Goal: Navigation & Orientation: Find specific page/section

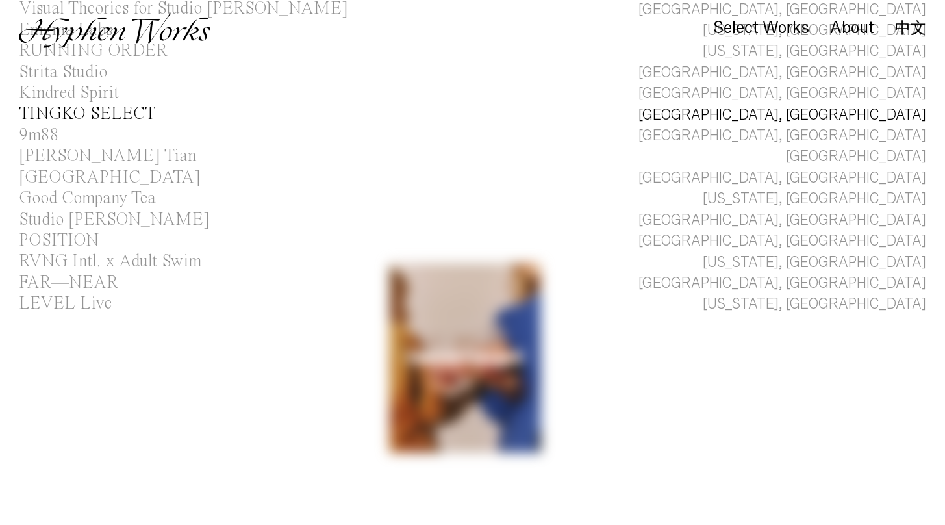
scroll to position [273, 0]
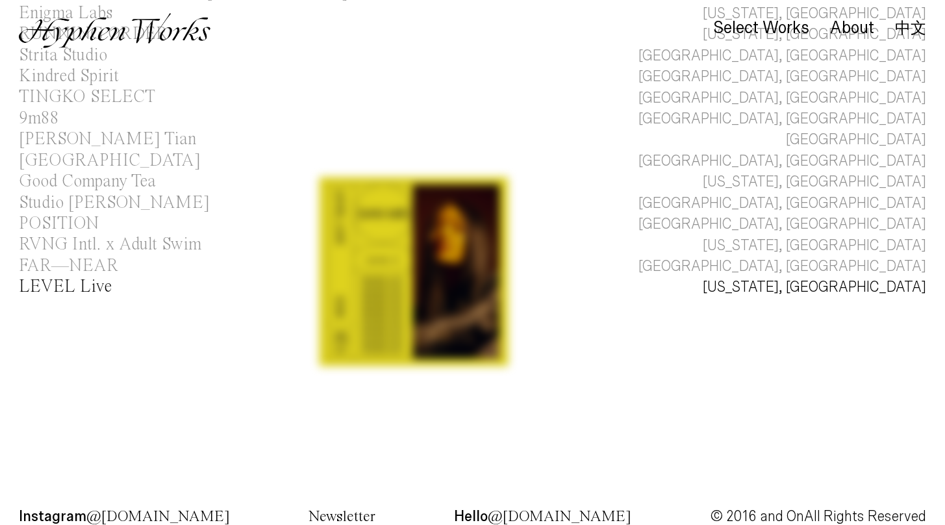
click at [418, 280] on link "LEVEL Live [US_STATE], [GEOGRAPHIC_DATA]" at bounding box center [472, 287] width 945 height 21
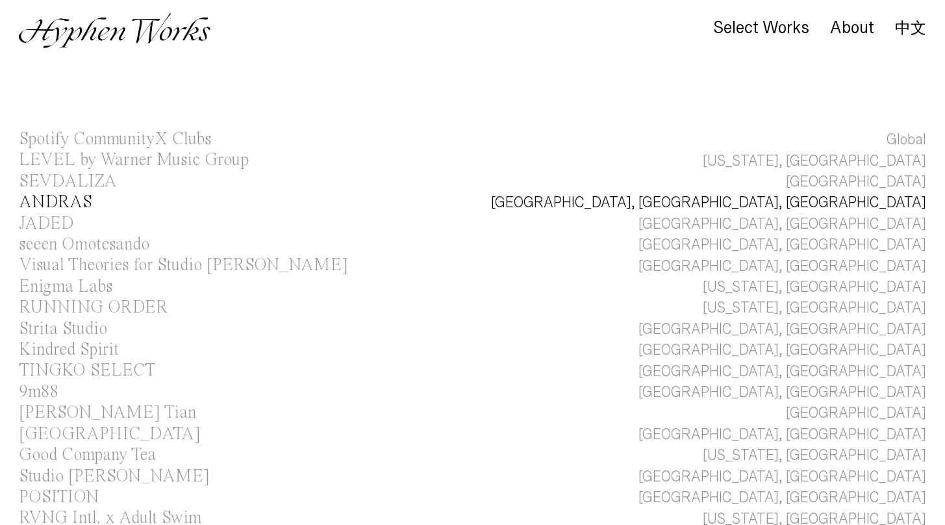
click at [510, 199] on link "ANDRAS LA, [GEOGRAPHIC_DATA], [GEOGRAPHIC_DATA]" at bounding box center [472, 202] width 945 height 21
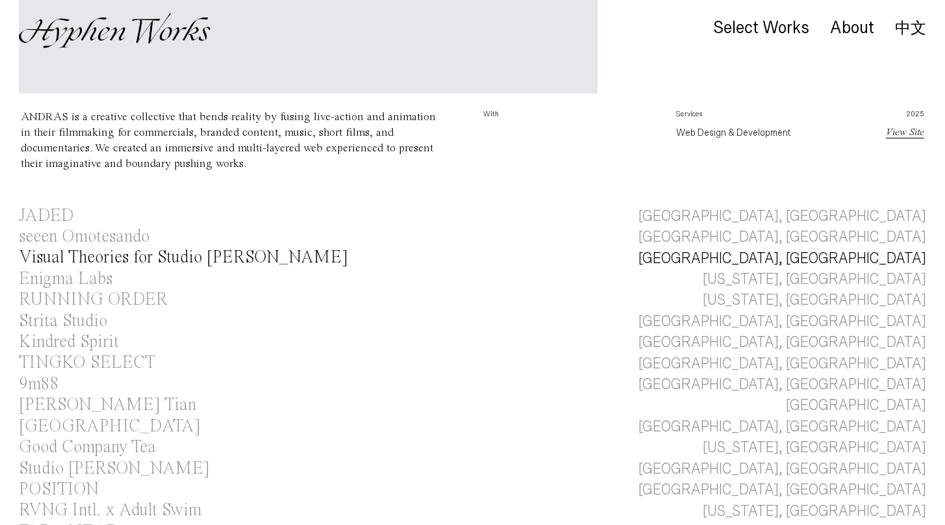
click at [572, 163] on div "Spotify CommunityX Clubs Global LEVEL by Warner Music Group [US_STATE], [GEOGRA…" at bounding box center [472, 136] width 945 height 853
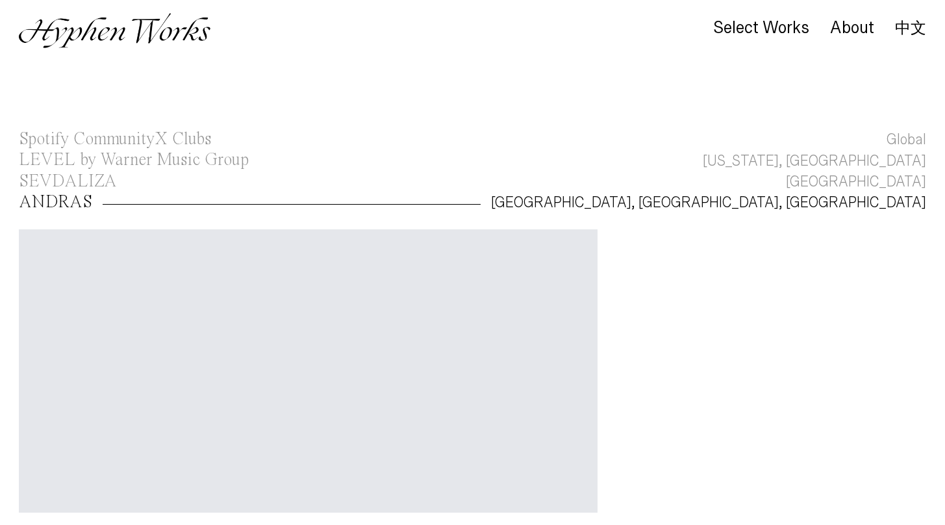
click at [139, 32] on img at bounding box center [115, 30] width 192 height 35
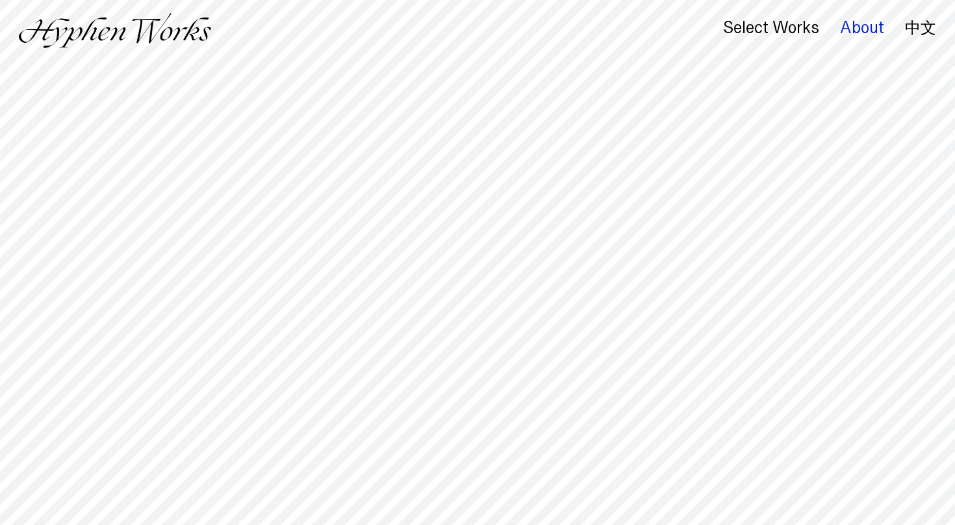
click at [853, 29] on div "About" at bounding box center [862, 28] width 44 height 18
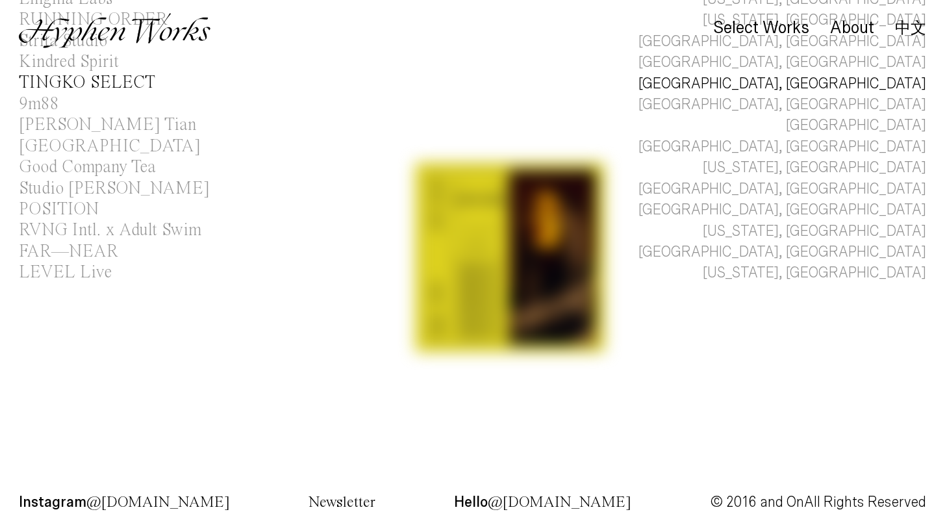
scroll to position [287, 0]
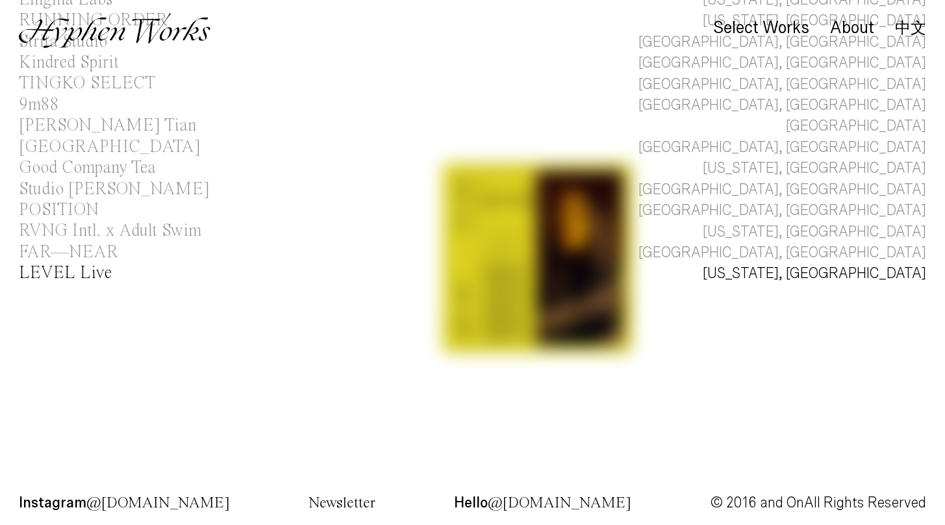
click at [543, 263] on link "LEVEL Live [US_STATE], [GEOGRAPHIC_DATA]" at bounding box center [472, 273] width 945 height 21
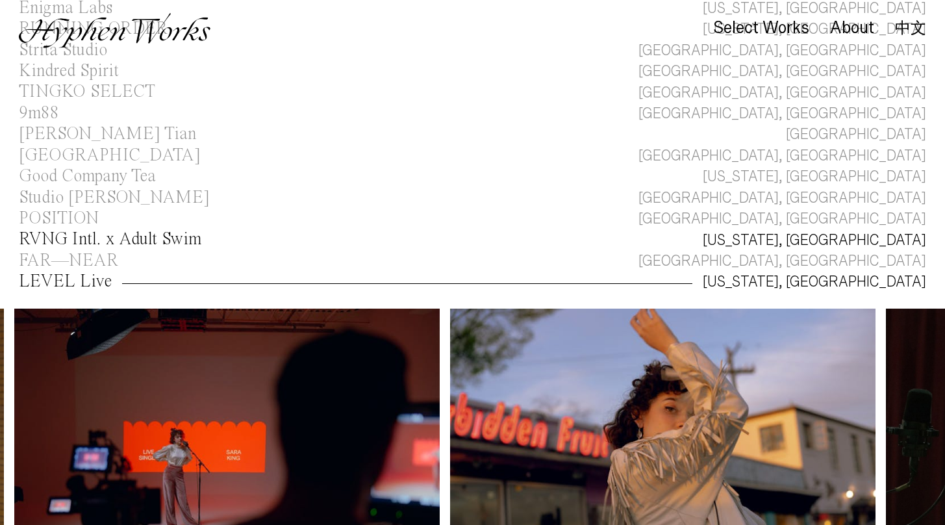
scroll to position [269, 0]
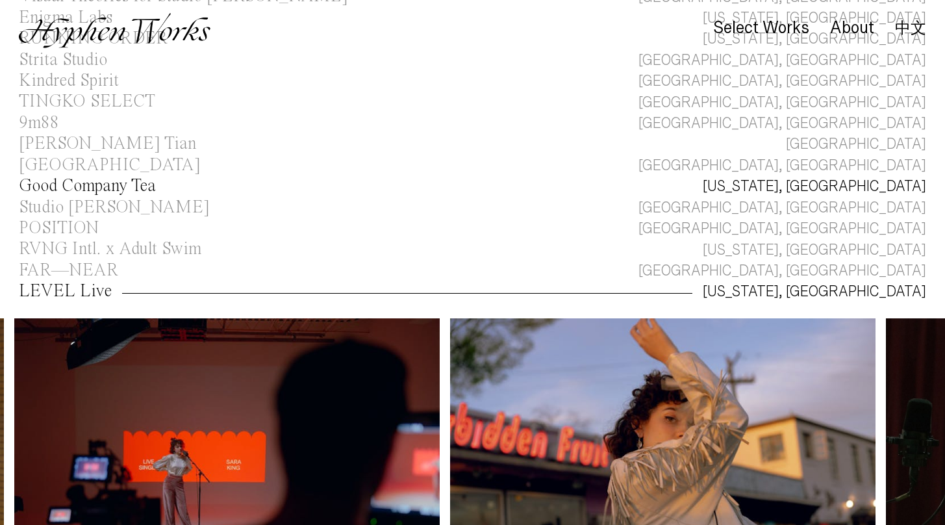
click at [132, 177] on div "Good Company Tea" at bounding box center [87, 186] width 137 height 18
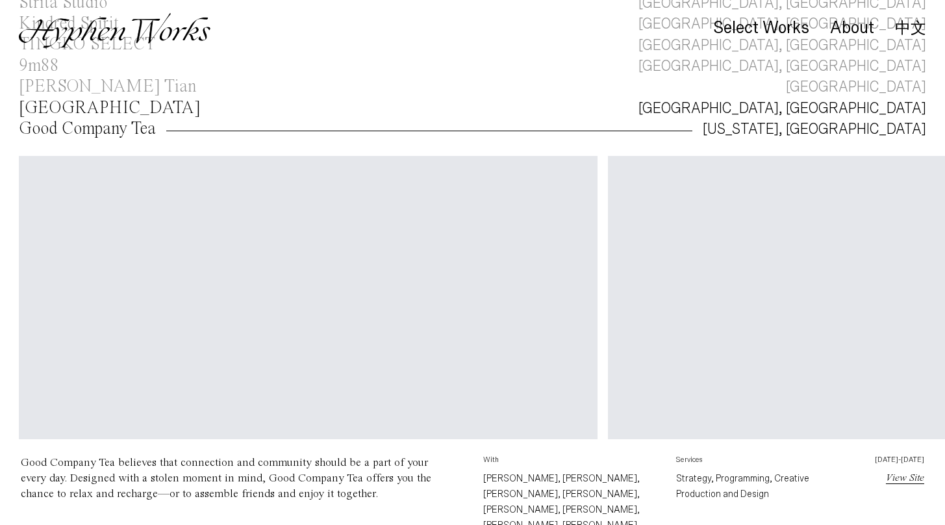
click at [127, 160] on div "Good Company Tea New York, NY Your browser does not support the video tag. Your…" at bounding box center [472, 365] width 945 height 492
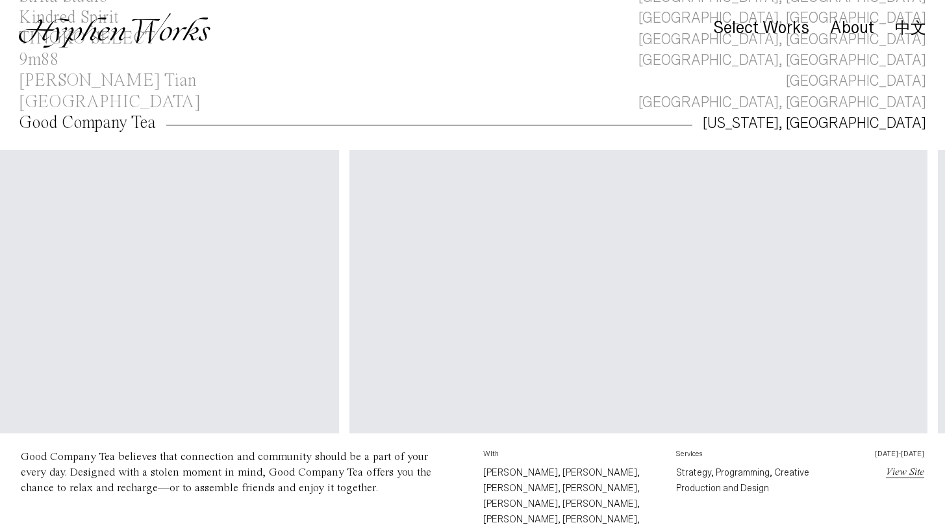
scroll to position [0, 255]
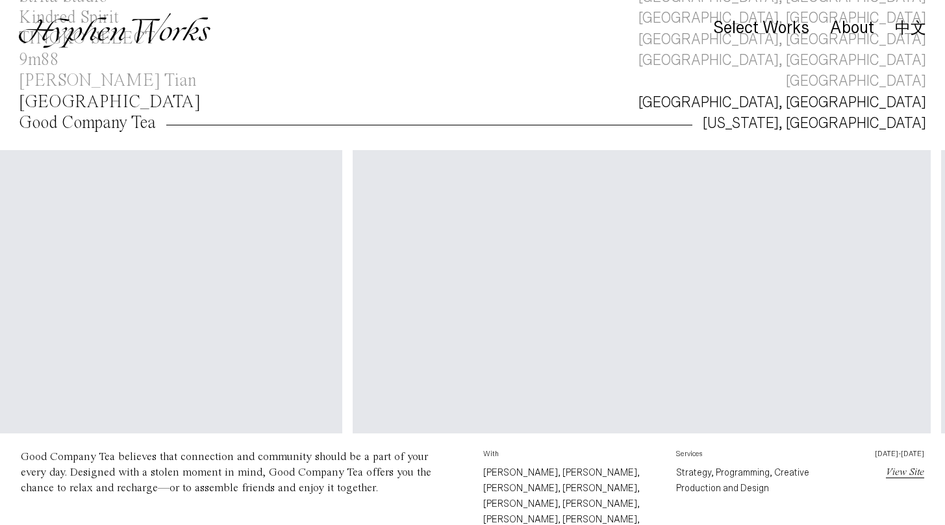
click at [124, 97] on div "[GEOGRAPHIC_DATA]" at bounding box center [110, 103] width 182 height 18
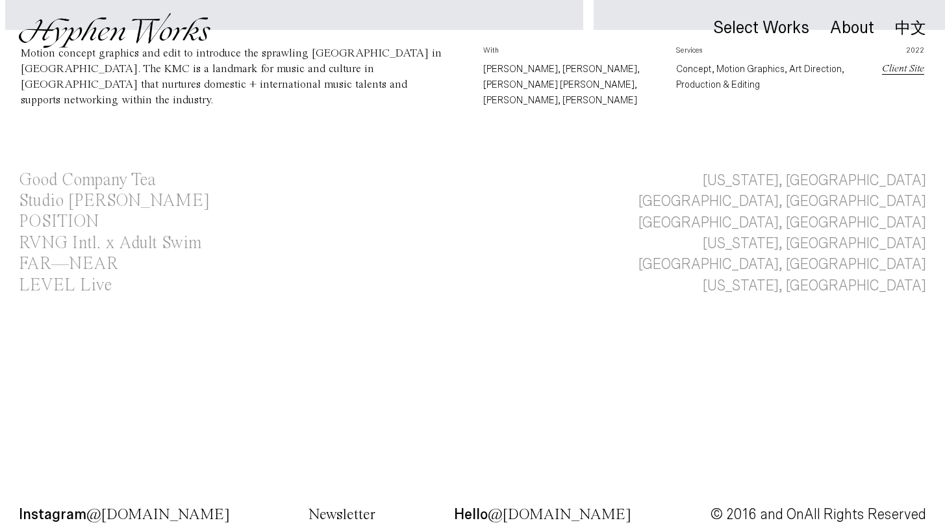
scroll to position [714, 0]
click at [62, 214] on div "POSITION" at bounding box center [59, 223] width 80 height 18
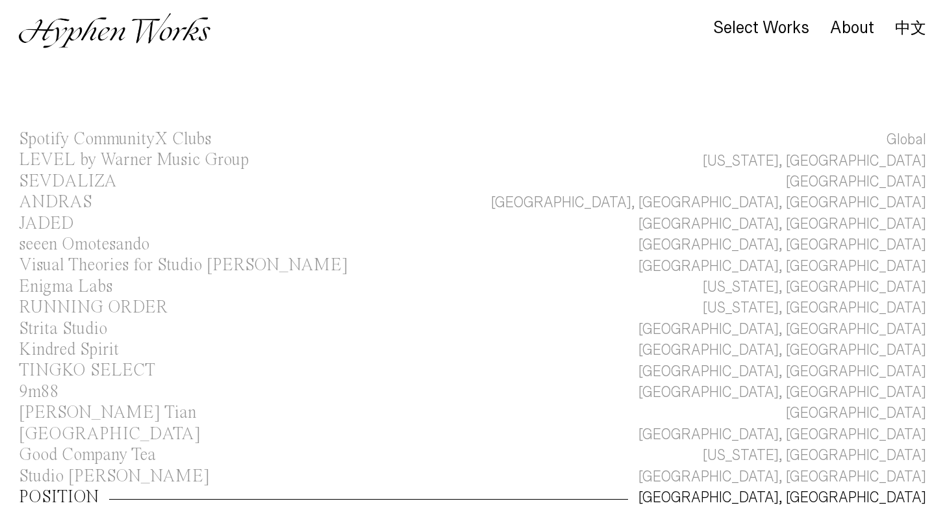
click at [905, 21] on link "中文" at bounding box center [910, 28] width 31 height 14
